Goal: Communication & Community: Answer question/provide support

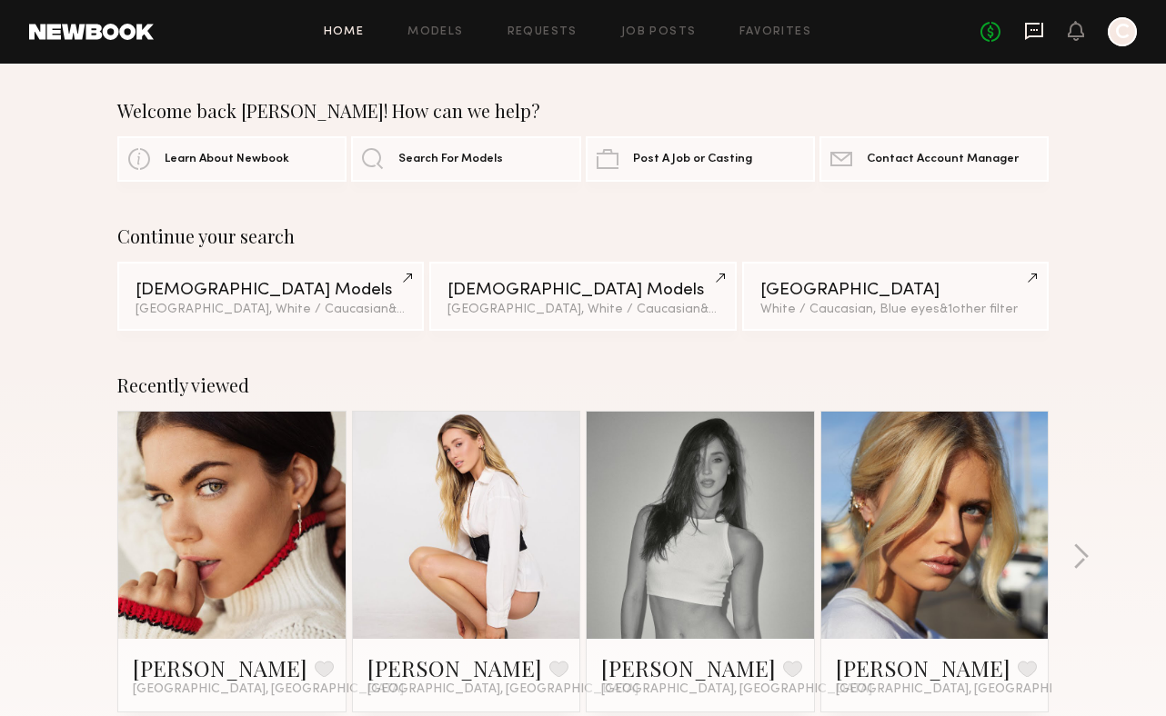
click at [1035, 34] on icon at bounding box center [1034, 31] width 20 height 20
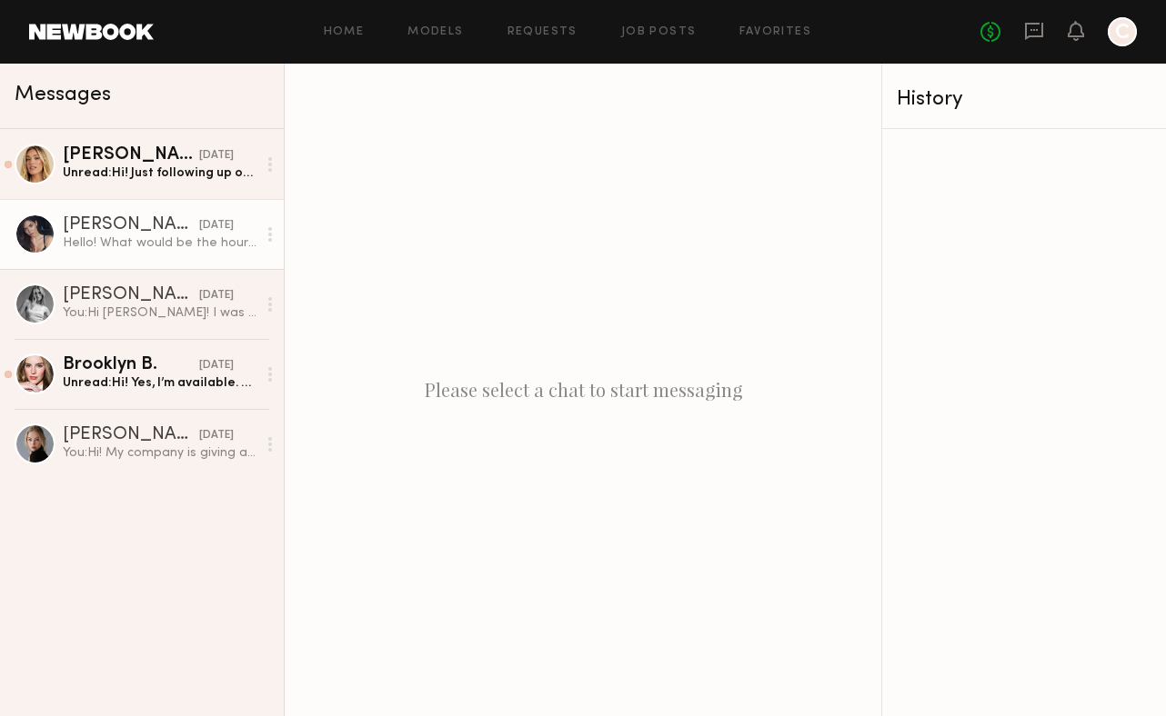
click at [185, 252] on link "Aarika W. 09/12/2025 Hello! What would be the hours and rate? Thanks very much …" at bounding box center [142, 234] width 284 height 70
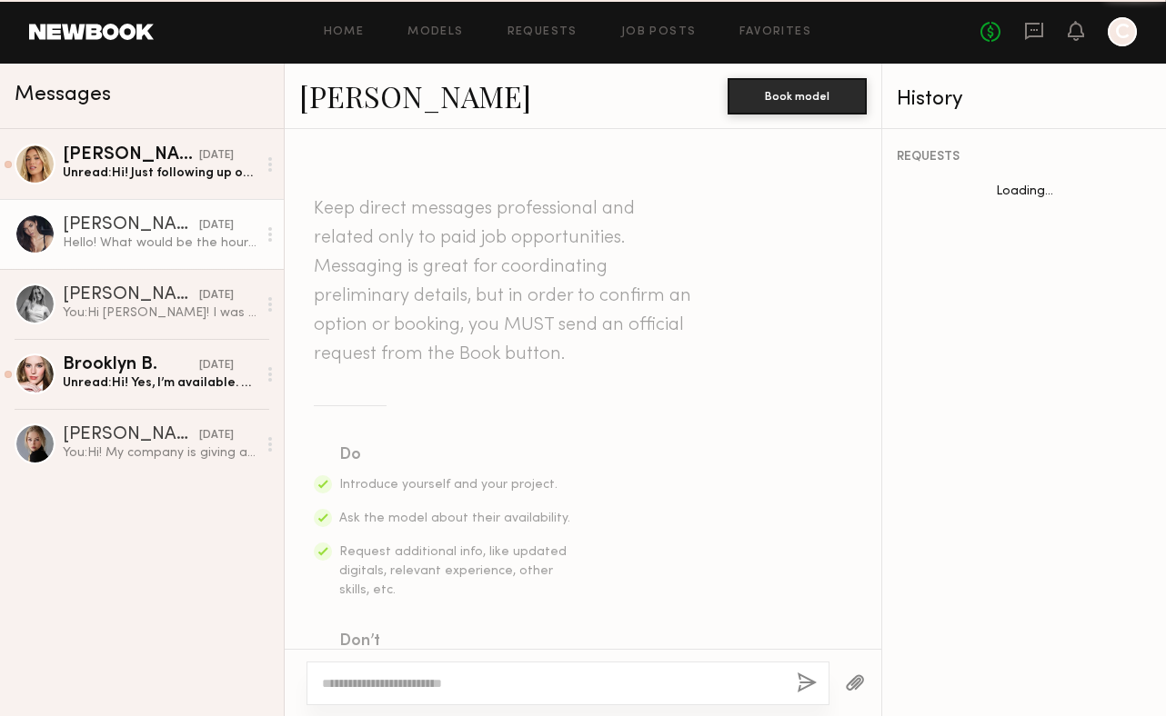
scroll to position [525, 0]
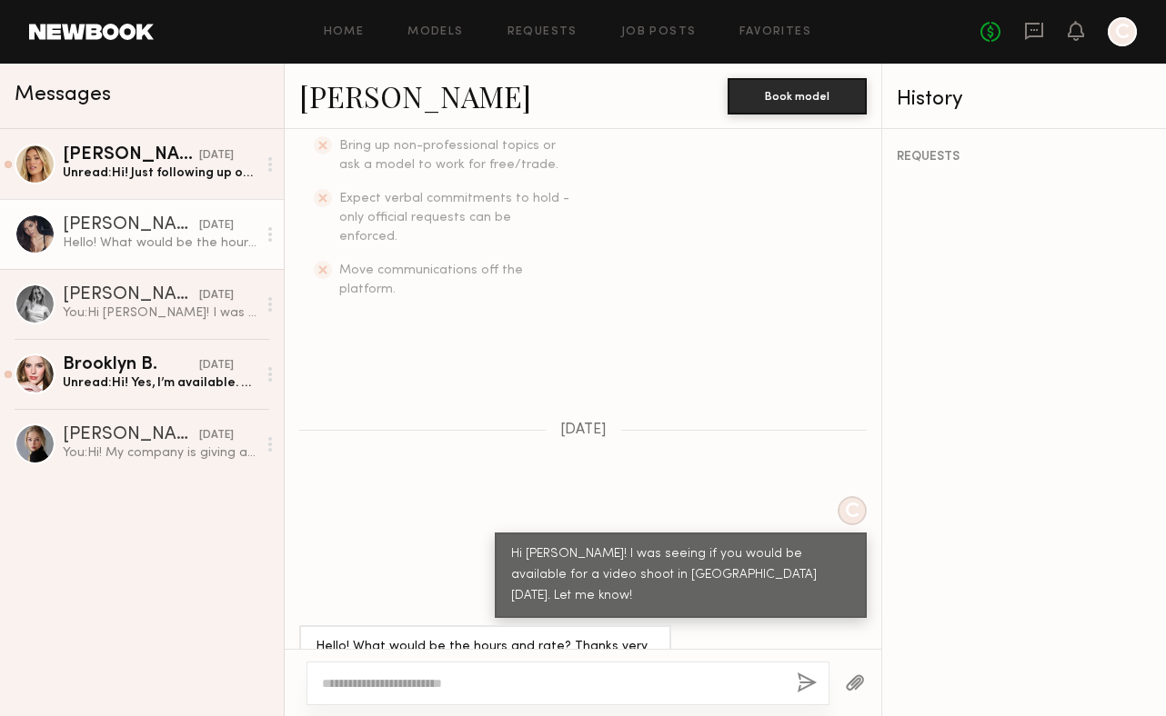
click at [361, 106] on link "Aarika W." at bounding box center [415, 95] width 232 height 39
click at [499, 689] on textarea at bounding box center [552, 684] width 460 height 18
type textarea "*"
type textarea "**********"
click at [805, 681] on button "button" at bounding box center [806, 684] width 20 height 23
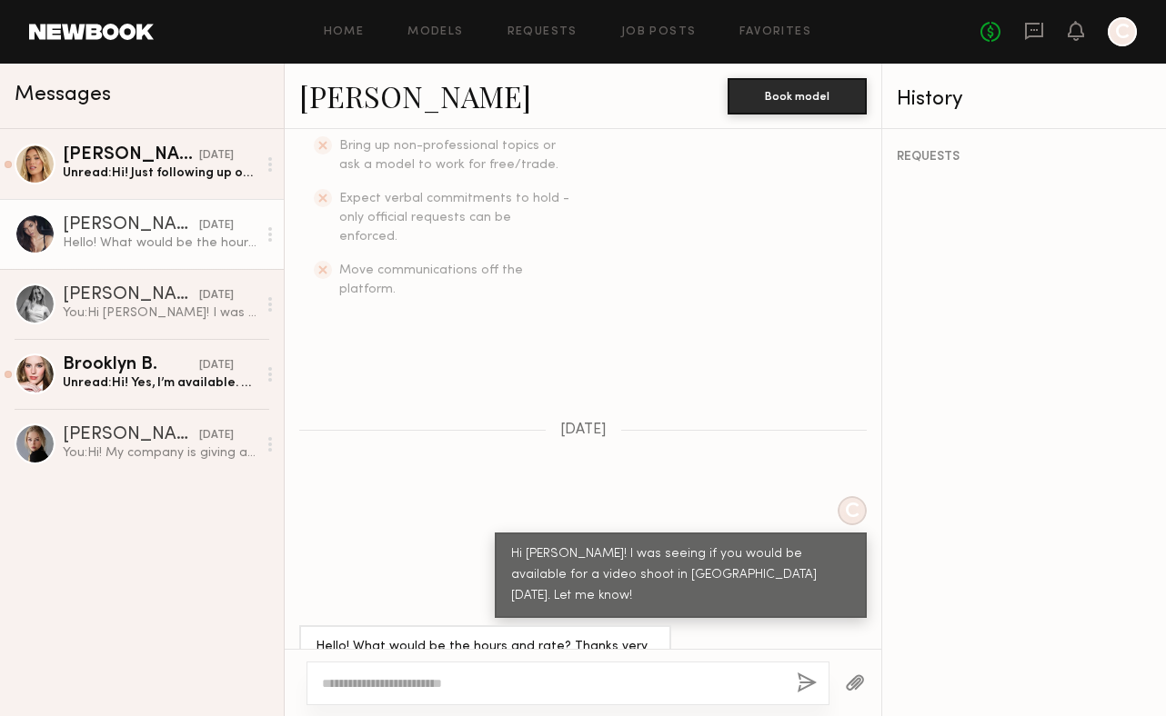
scroll to position [889, 0]
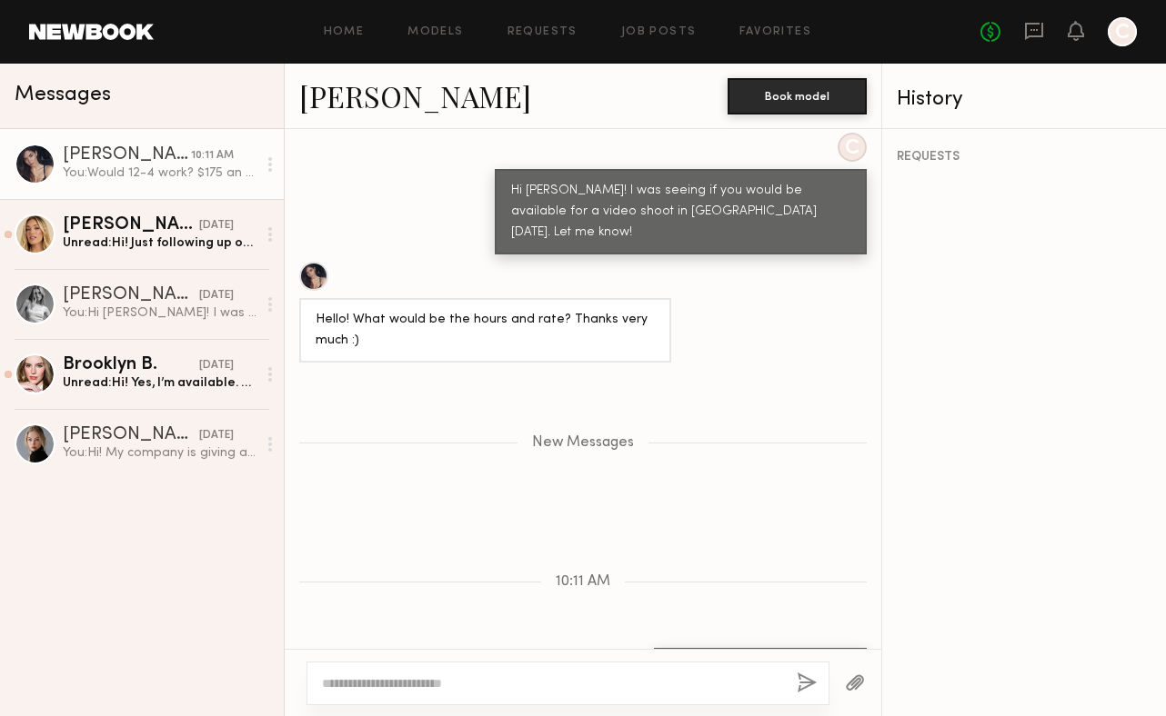
click at [543, 201] on div "Keep direct messages professional and related only to paid job opportunities. M…" at bounding box center [583, 389] width 596 height 520
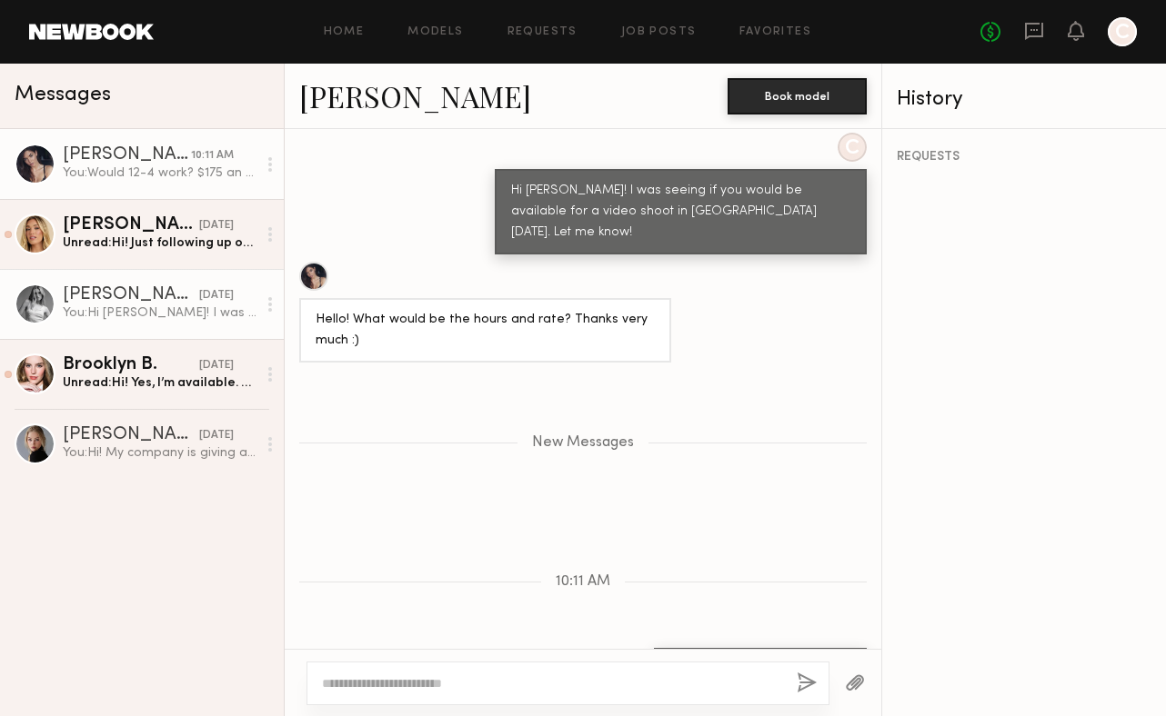
click at [204, 318] on div "You: Hi Charlotte! I was seeing if you were potentially available on Tuesday in…" at bounding box center [160, 313] width 194 height 17
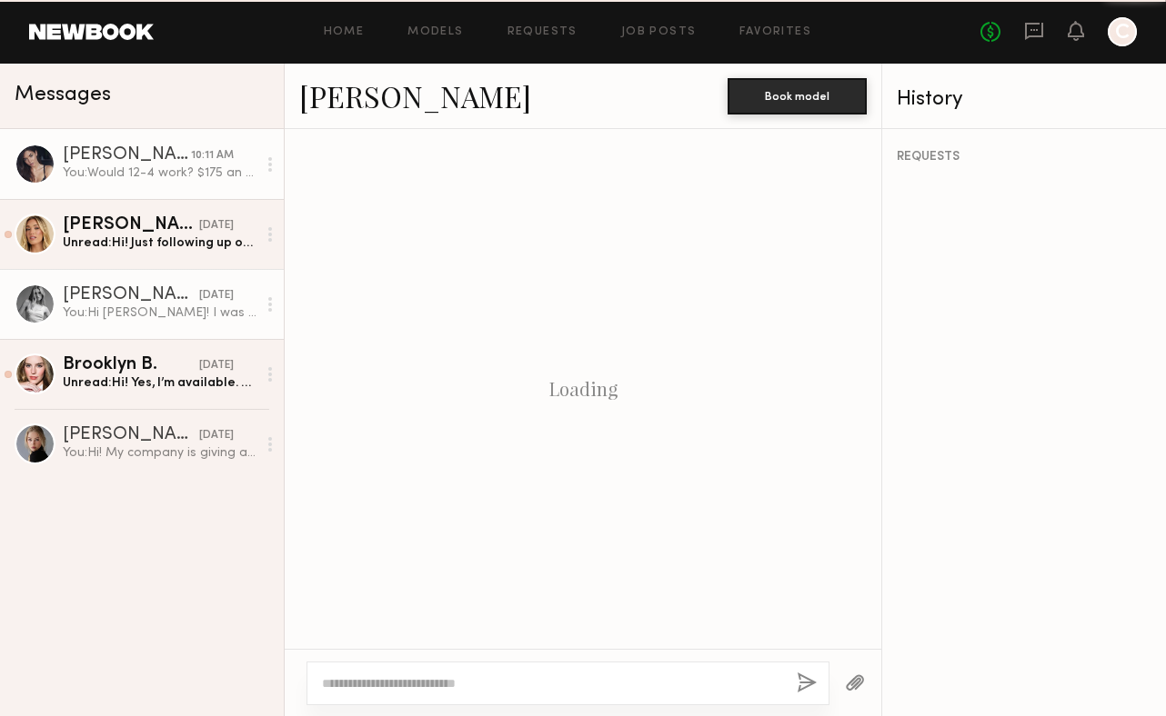
scroll to position [475, 0]
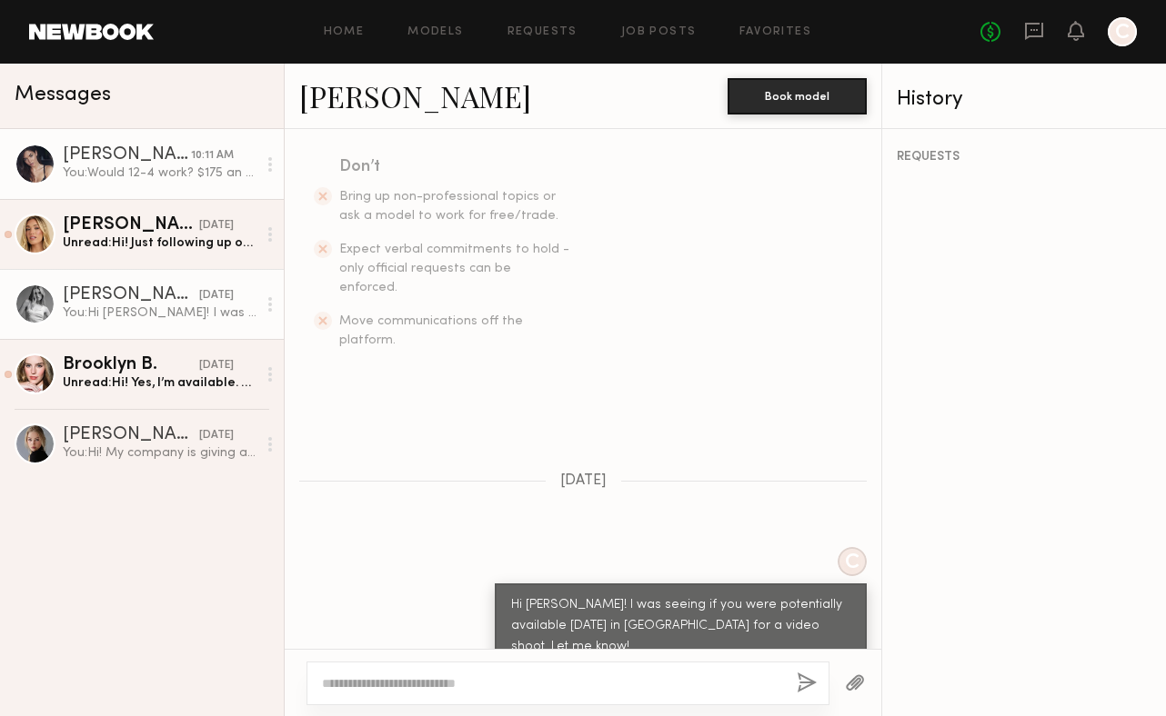
click at [177, 168] on div "You: Would 12-4 work? $175 an hour" at bounding box center [160, 173] width 194 height 17
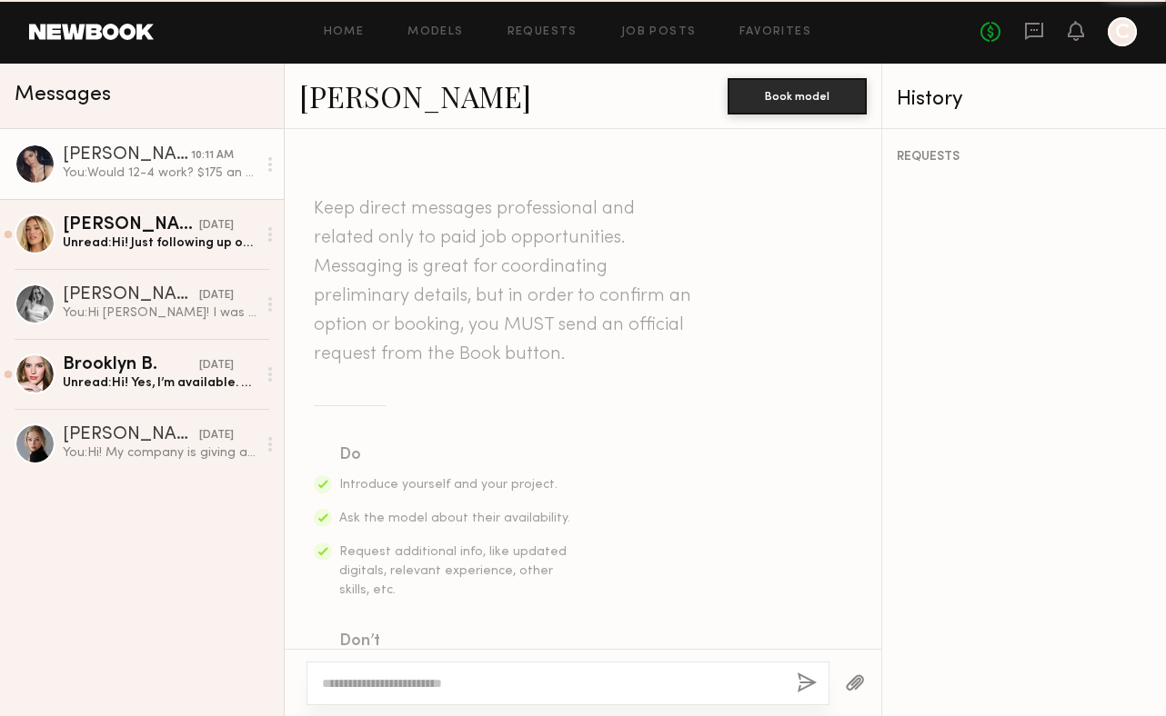
scroll to position [751, 0]
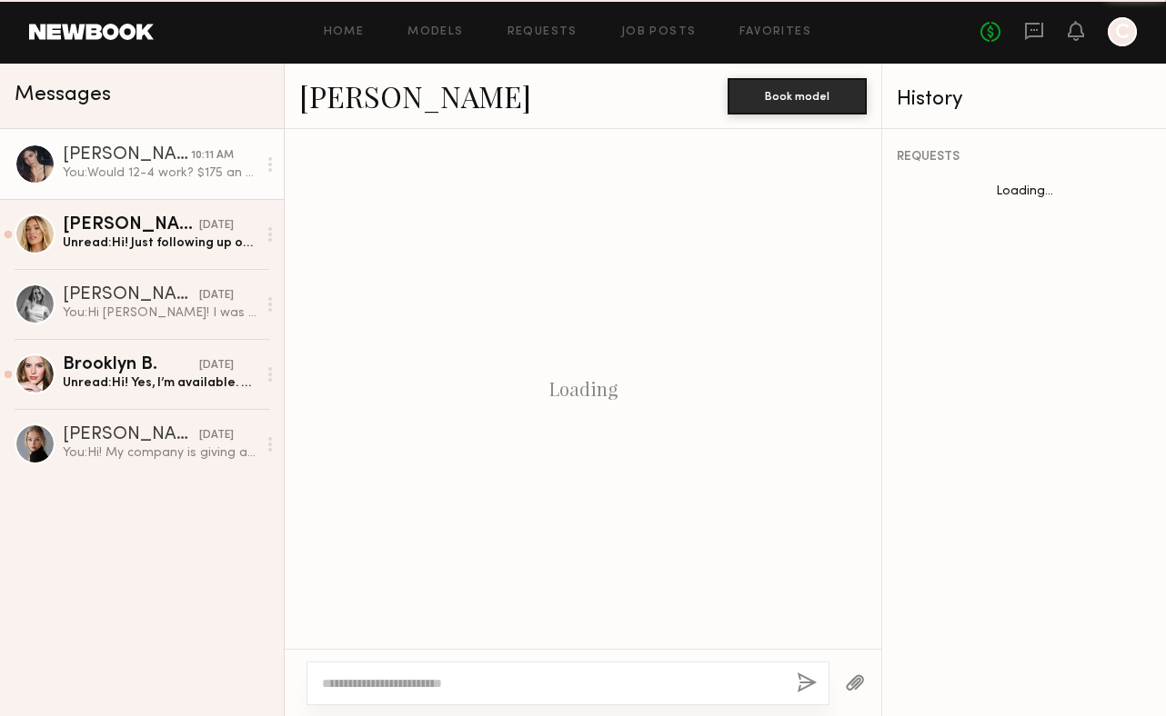
scroll to position [751, 0]
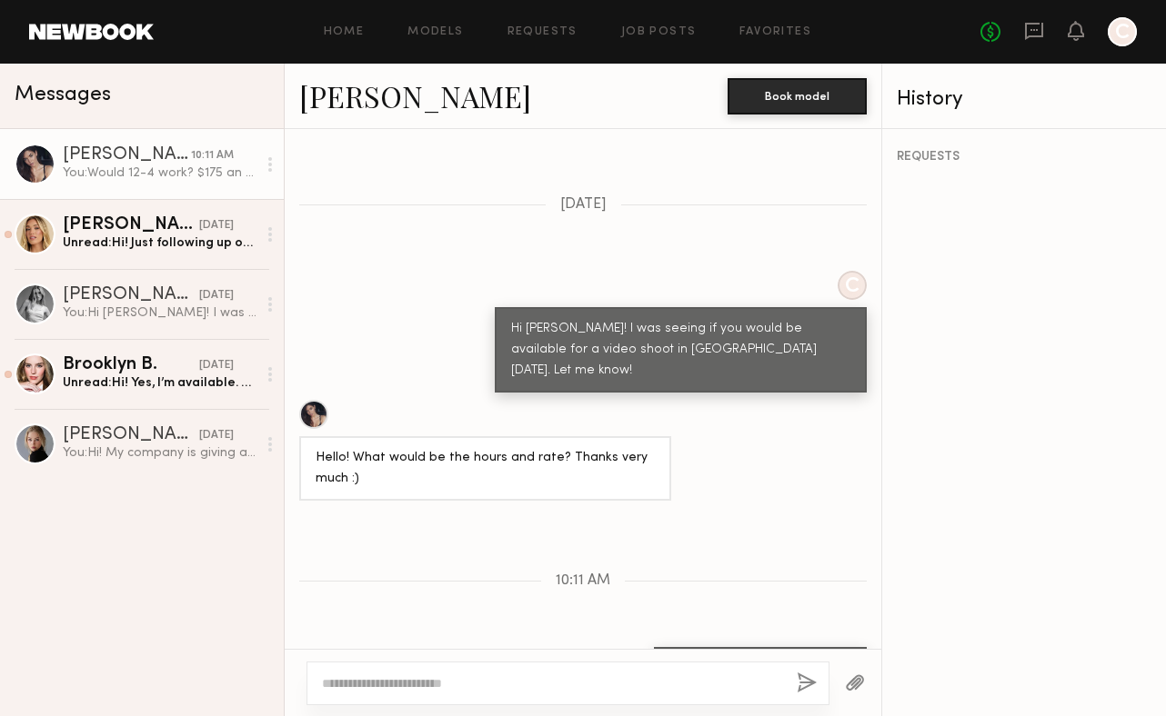
click at [139, 544] on div "[PERSON_NAME] 10:11 AM You: Would 12-4 work? $175 an hour [PERSON_NAME] [DATE] …" at bounding box center [142, 422] width 284 height 587
click at [139, 544] on div "Aarika W. 10:11 AM You: Would 12-4 work? $175 an hour Hailey M. 09/13/2025 Unre…" at bounding box center [142, 422] width 284 height 587
click at [357, 20] on div "Home Models Requests Job Posts Favorites Sign Out No fees up to $5,000 C" at bounding box center [645, 31] width 983 height 29
click at [356, 35] on link "Home" at bounding box center [344, 32] width 41 height 12
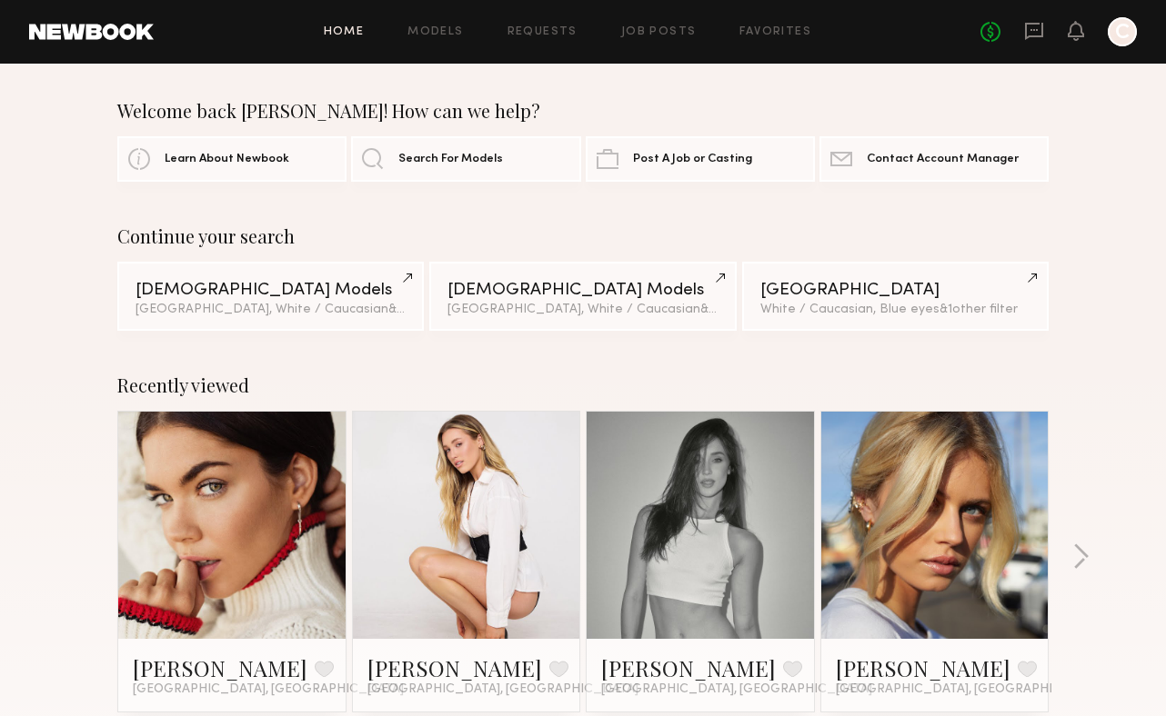
click at [1045, 26] on div "No fees up to $5,000 C" at bounding box center [1058, 31] width 156 height 29
click at [1035, 30] on icon at bounding box center [1033, 30] width 7 height 2
